Goal: Find specific page/section: Find specific page/section

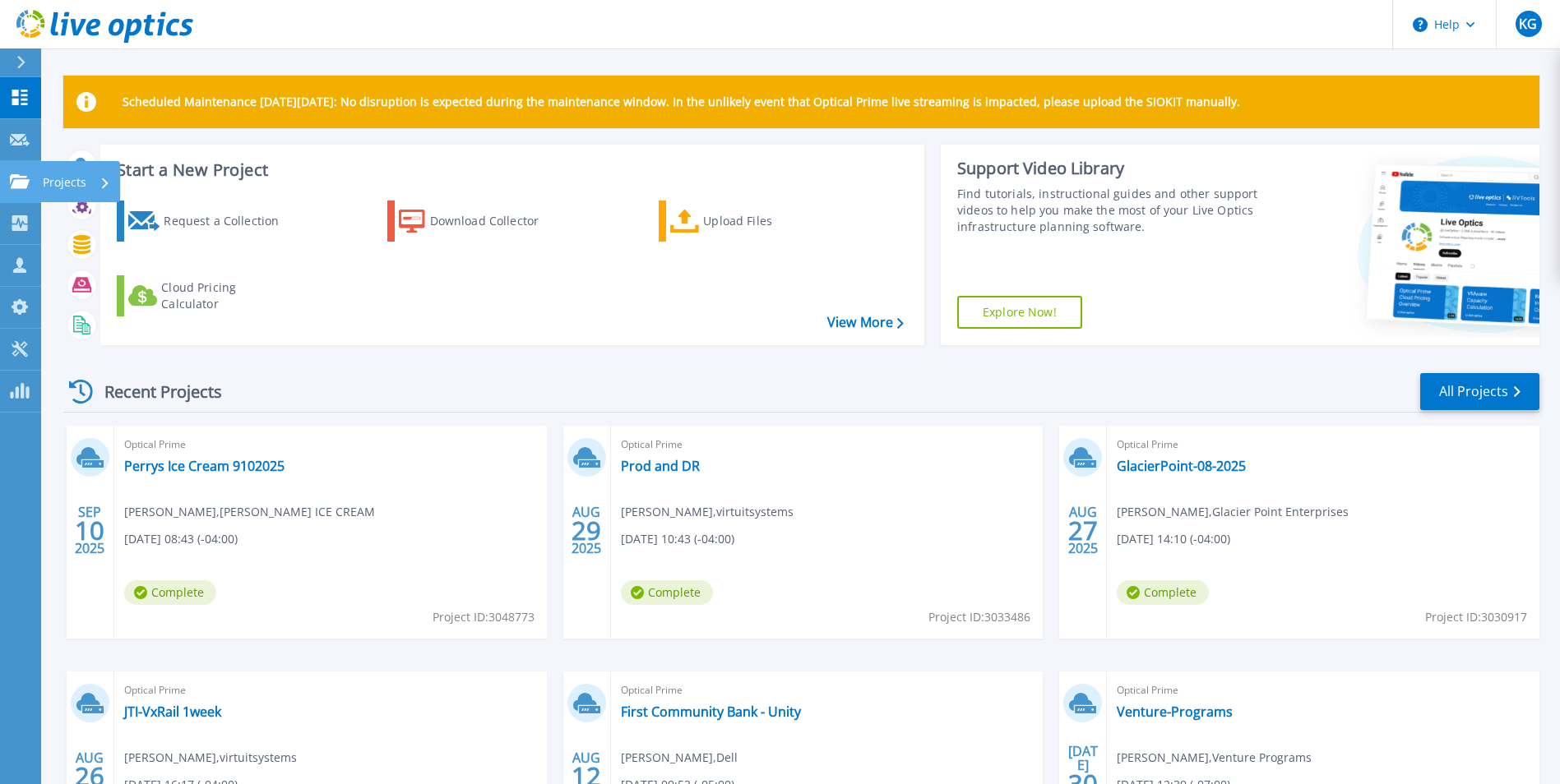
click at [42, 185] on div "Projects" at bounding box center [80, 182] width 80 height 41
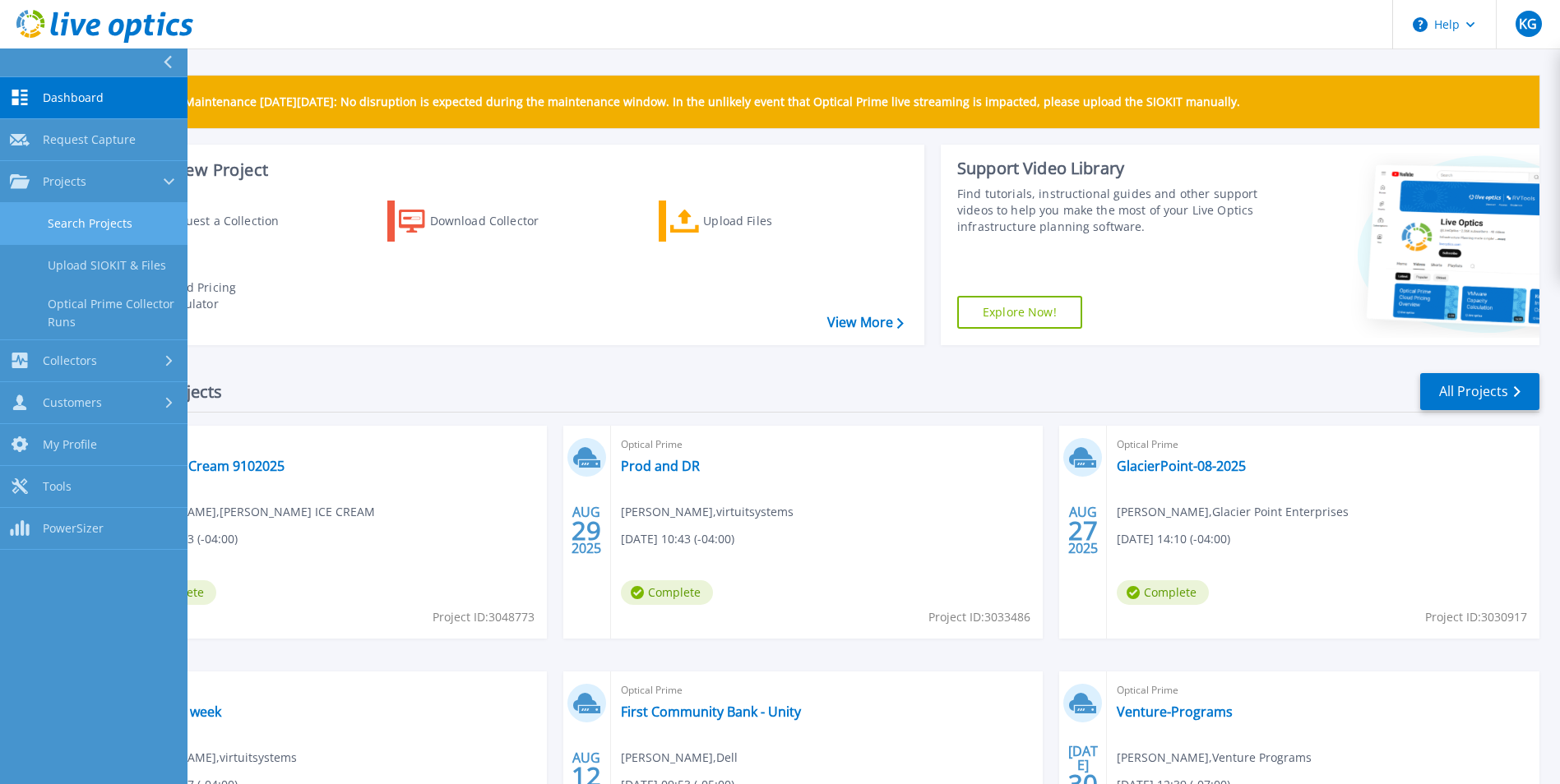
click at [59, 220] on link "Search Projects" at bounding box center [93, 224] width 187 height 42
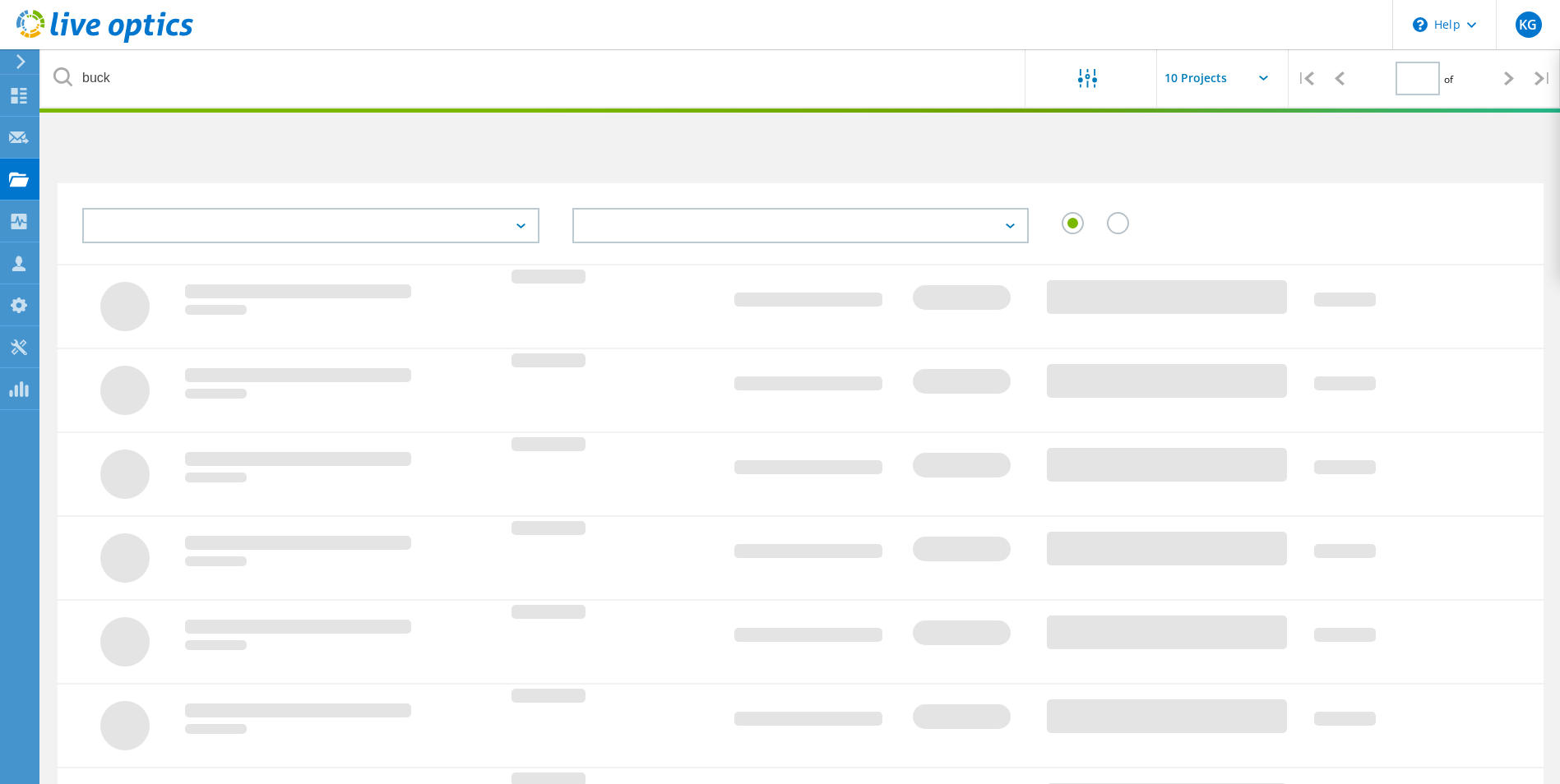
type input "1"
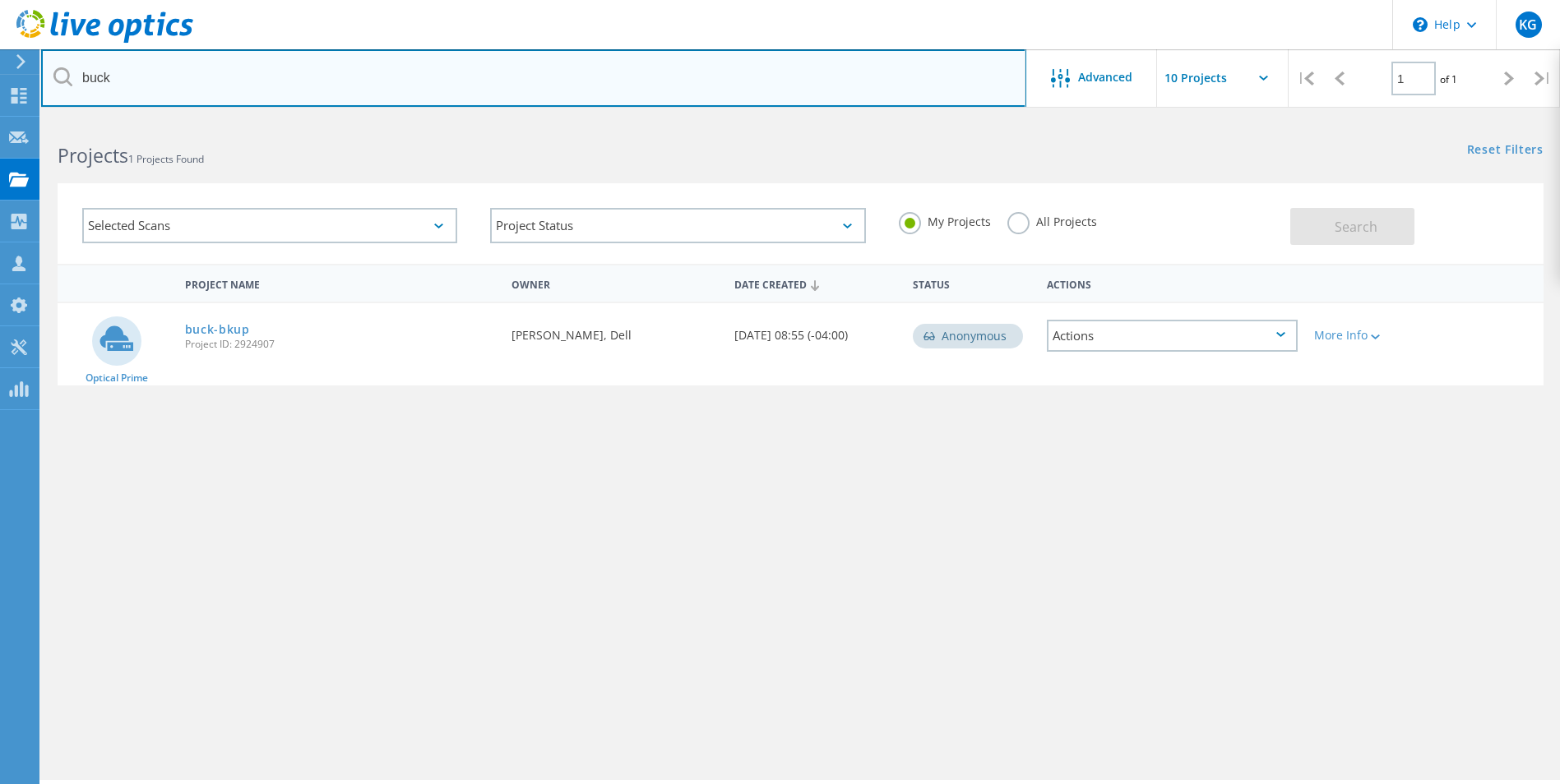
click at [232, 89] on input "buck" at bounding box center [534, 77] width 985 height 57
type input "b"
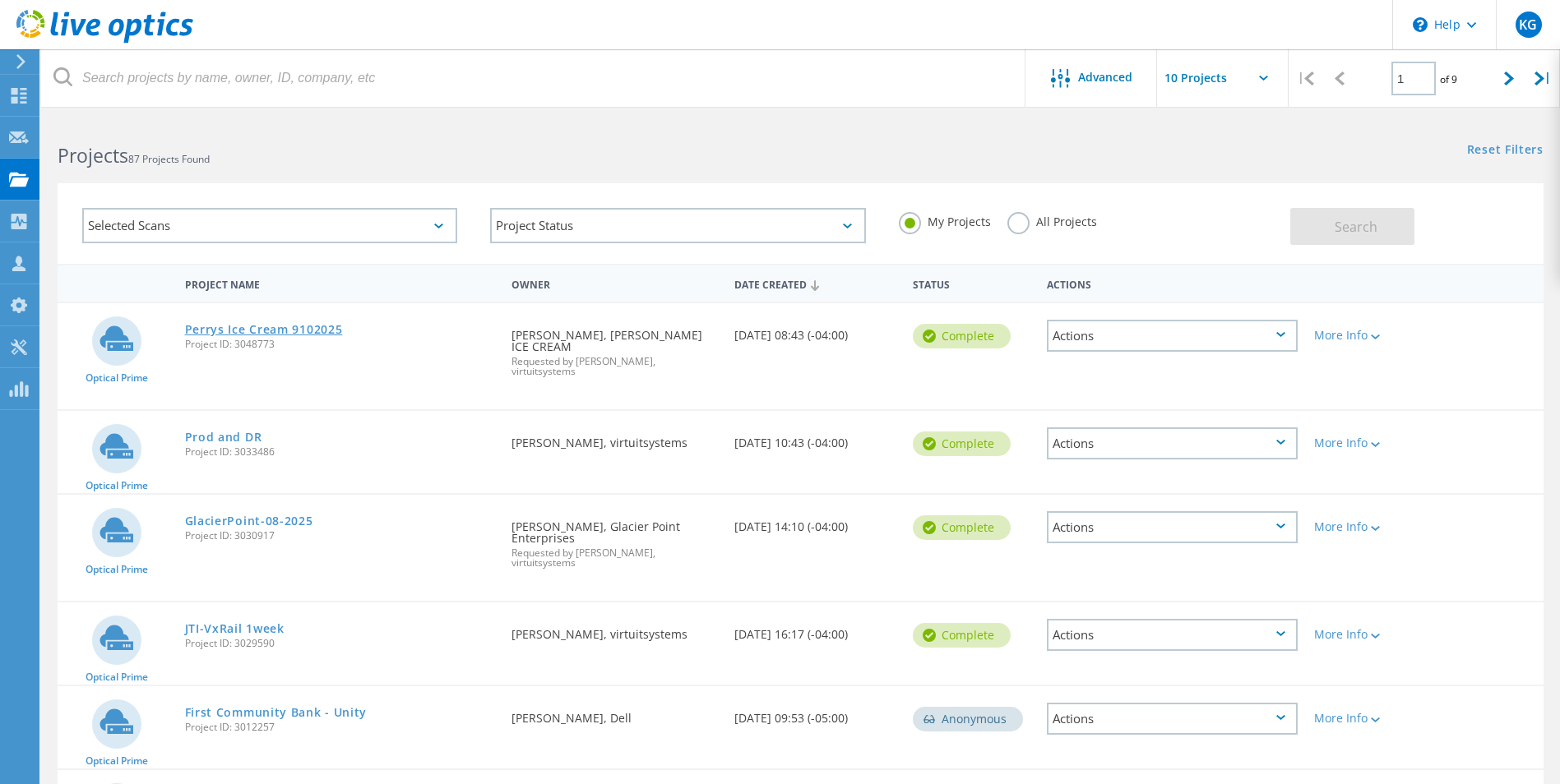
click at [268, 334] on link "Perrys Ice Cream 9102025" at bounding box center [264, 329] width 158 height 11
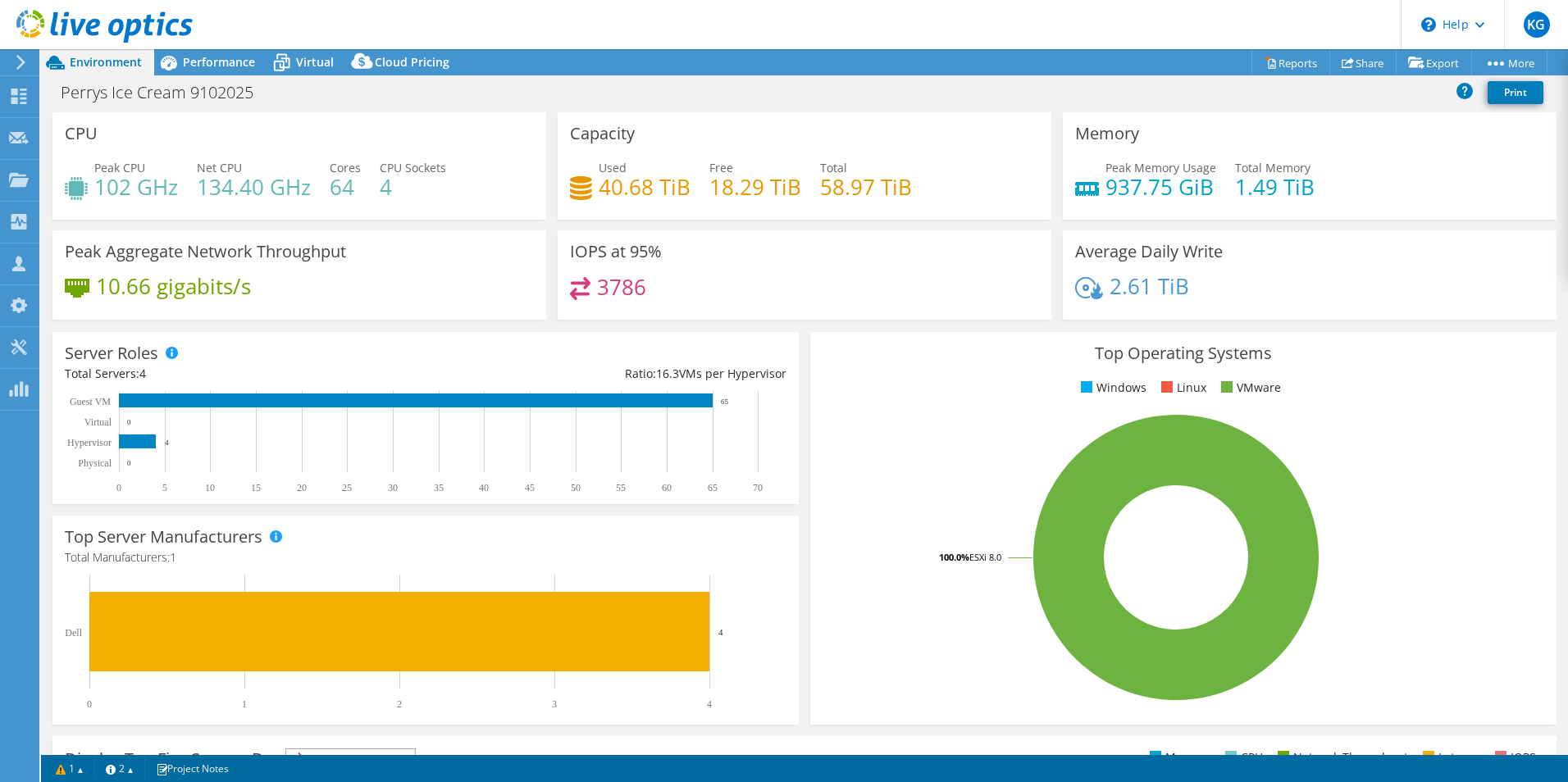
select select "USD"
click at [212, 61] on span "Performance" at bounding box center [219, 62] width 72 height 16
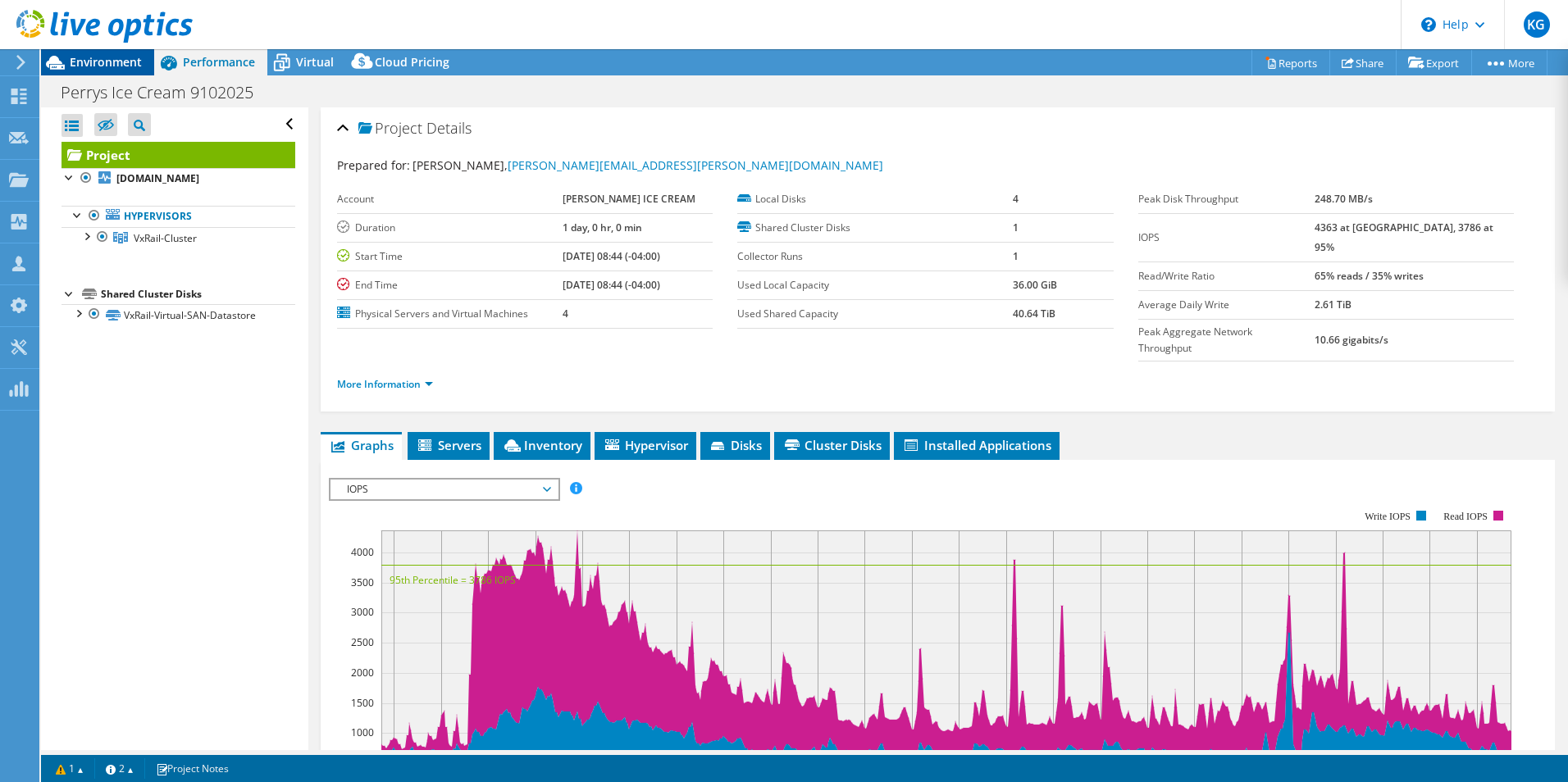
click at [90, 67] on span "Environment" at bounding box center [105, 62] width 72 height 16
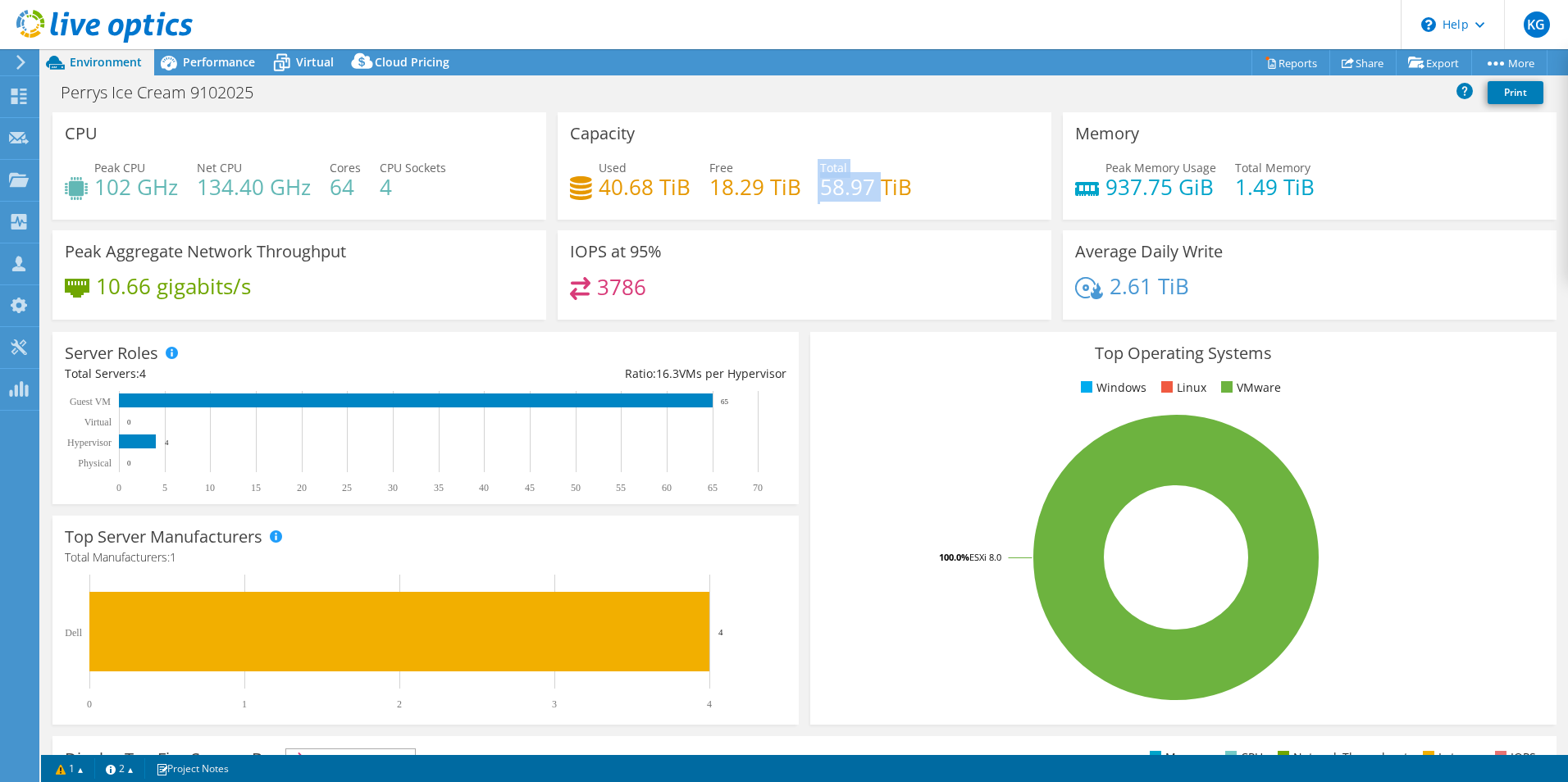
drag, startPoint x: 810, startPoint y: 190, endPoint x: 872, endPoint y: 190, distance: 62.0
click at [872, 190] on div "Used 40.68 TiB Free 18.29 TiB Total 58.97 TiB" at bounding box center [805, 185] width 469 height 54
click at [297, 68] on span "Virtual" at bounding box center [315, 62] width 38 height 16
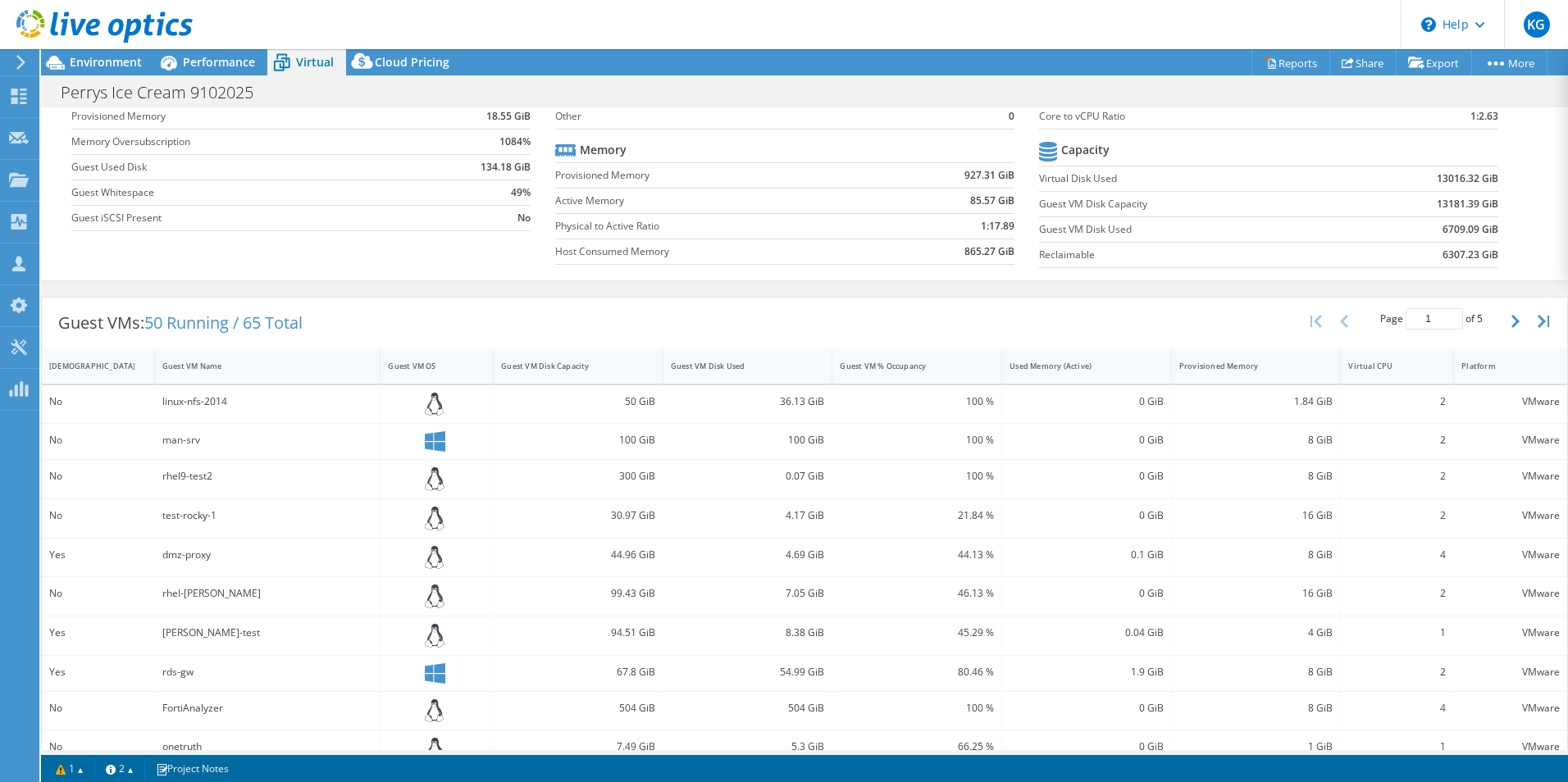
scroll to position [164, 0]
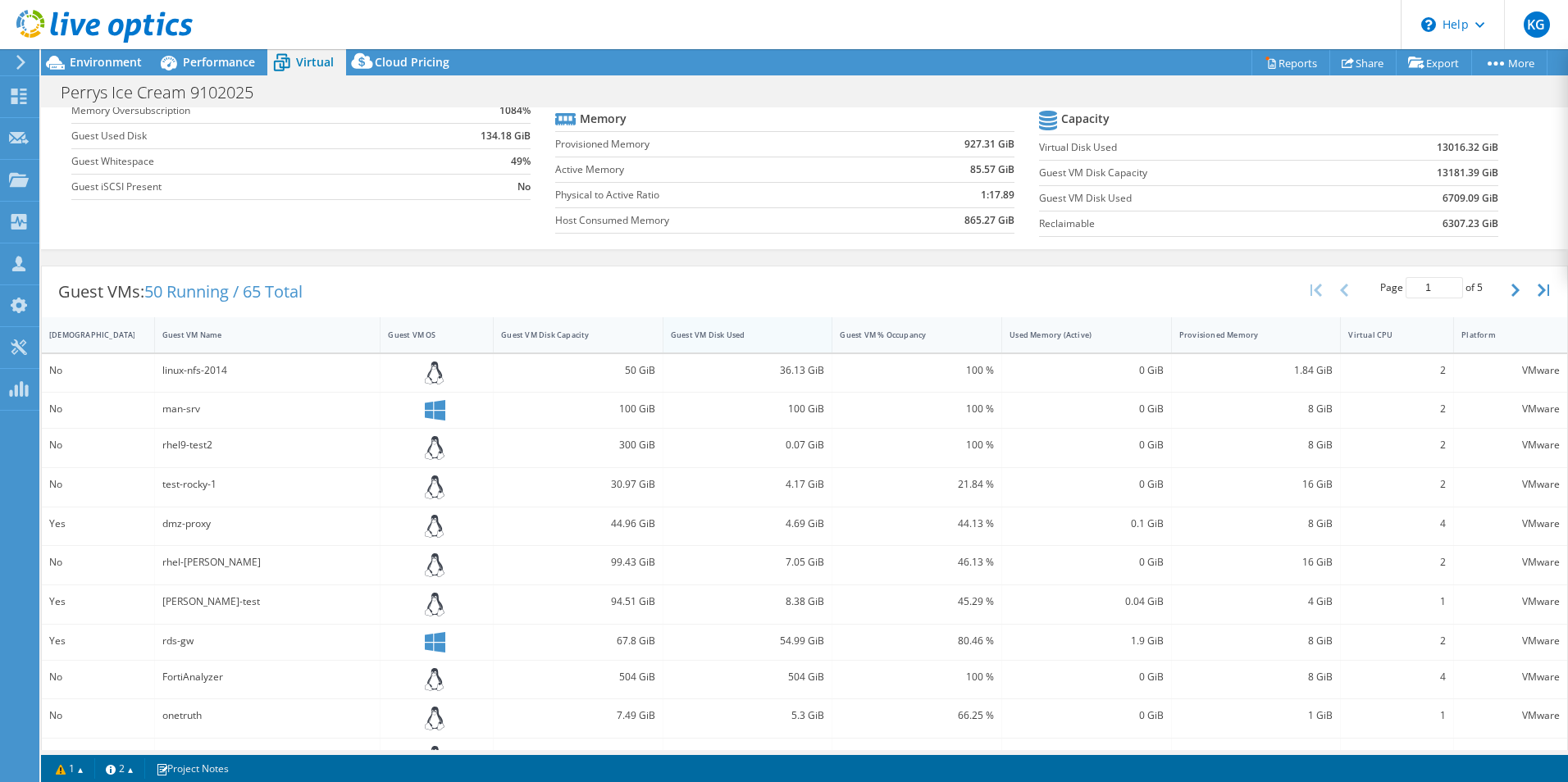
click at [696, 338] on div "Guest VM Disk Used" at bounding box center [737, 334] width 134 height 10
click at [680, 335] on div "Guest VM Disk Used" at bounding box center [737, 334] width 134 height 10
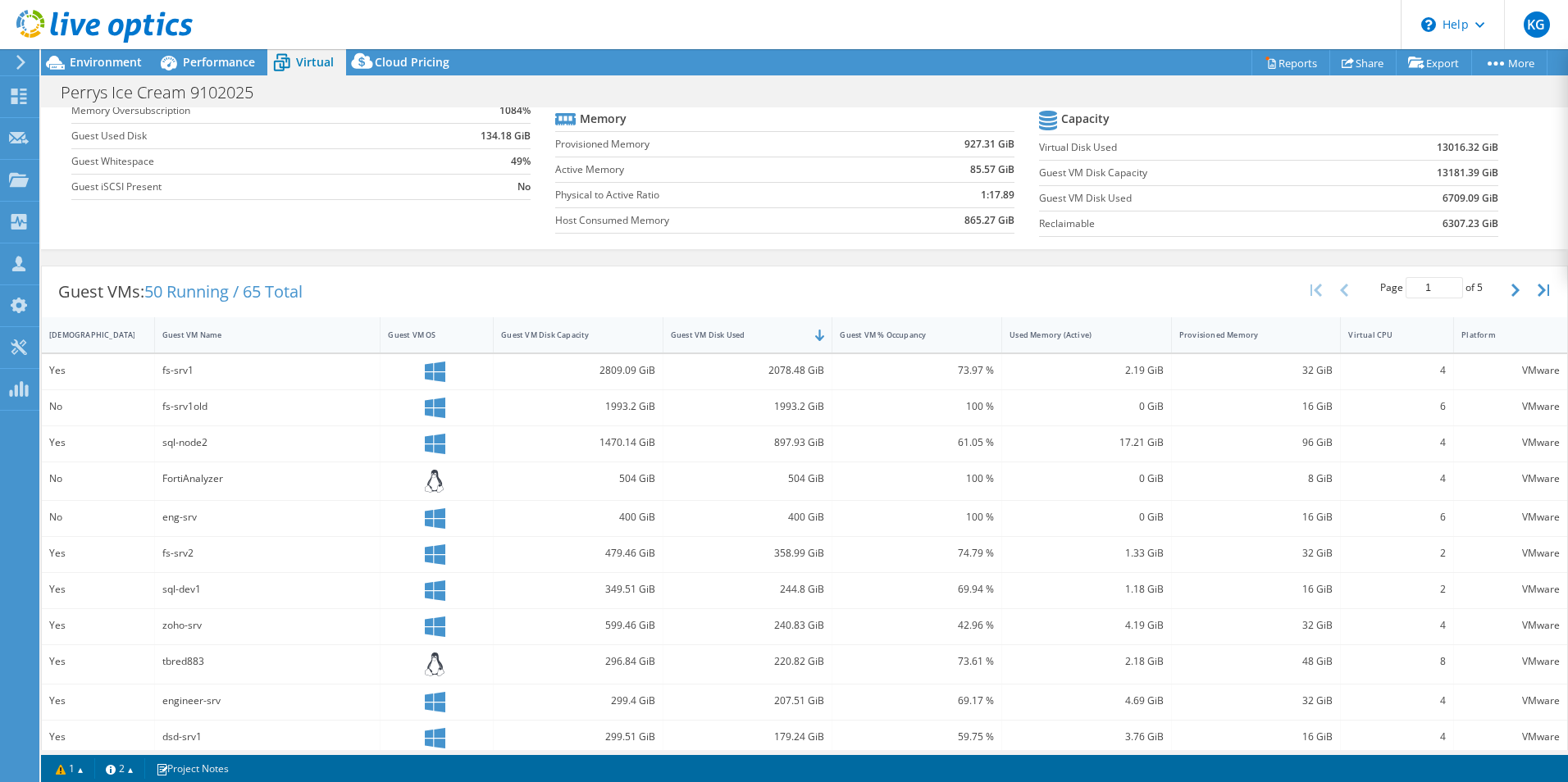
scroll to position [0, 0]
